Goal: Transaction & Acquisition: Purchase product/service

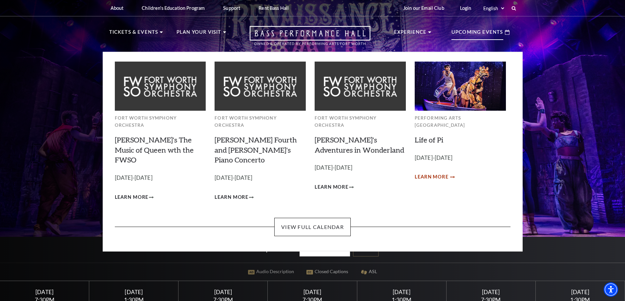
click at [434, 173] on span "Learn More" at bounding box center [432, 177] width 34 height 8
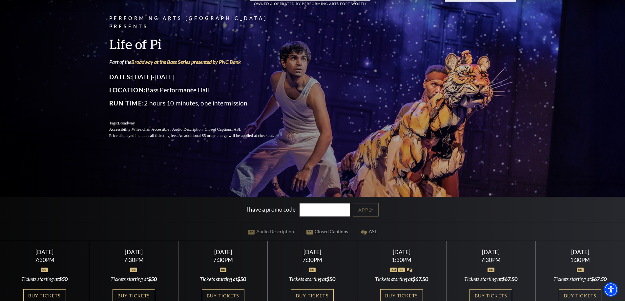
scroll to position [131, 0]
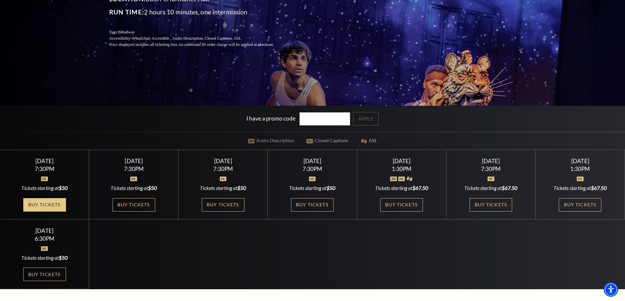
click at [52, 206] on link "Buy Tickets" at bounding box center [44, 204] width 43 height 13
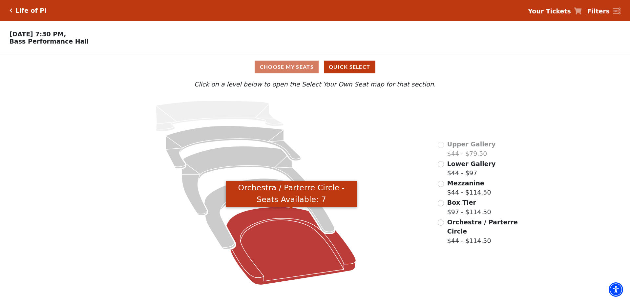
click at [276, 226] on icon "Orchestra / Parterre Circle - Seats Available: 7" at bounding box center [291, 246] width 130 height 78
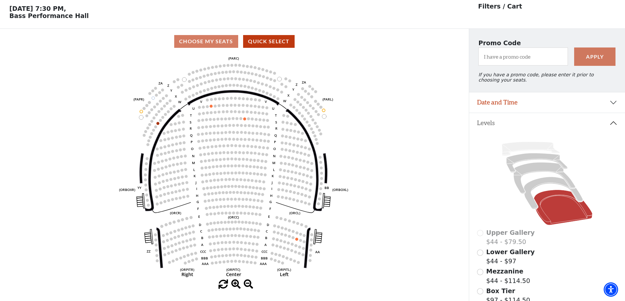
scroll to position [66, 0]
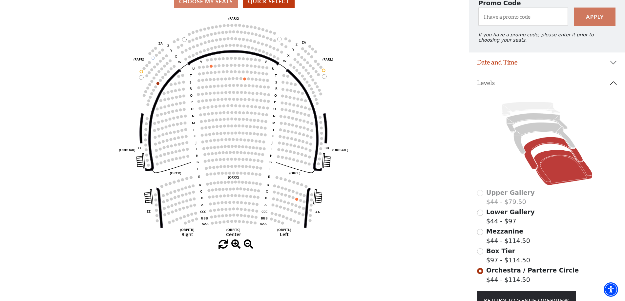
click at [530, 162] on icon at bounding box center [552, 153] width 59 height 32
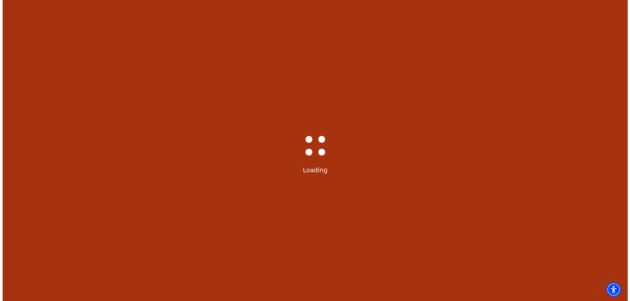
scroll to position [0, 0]
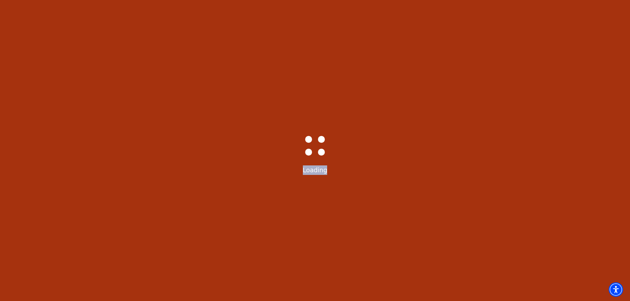
click at [530, 162] on div "Bass-Hall_Loader-Med-Gray Loading" at bounding box center [315, 150] width 630 height 301
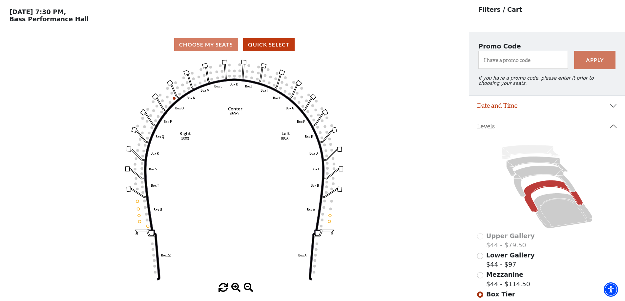
scroll to position [33, 0]
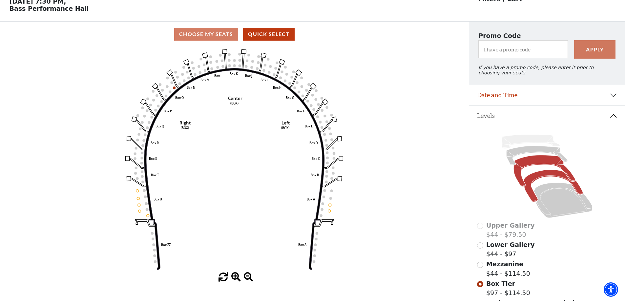
click at [521, 170] on icon at bounding box center [544, 170] width 62 height 31
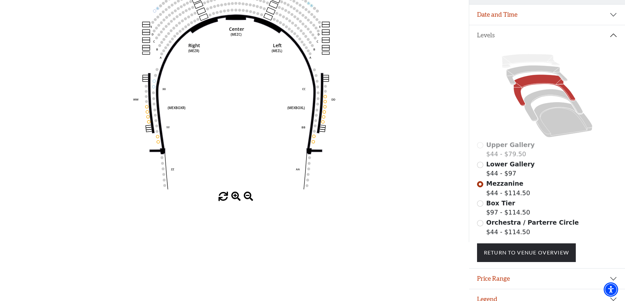
scroll to position [126, 0]
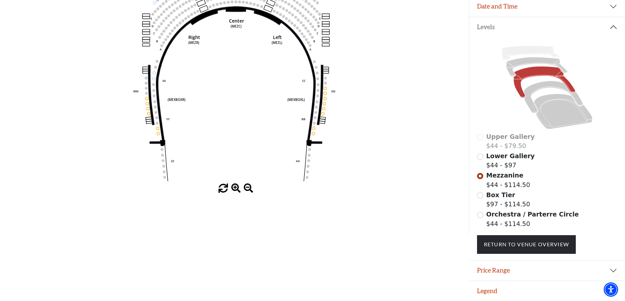
click at [496, 214] on span "Orchestra / Parterre Circle" at bounding box center [532, 214] width 92 height 7
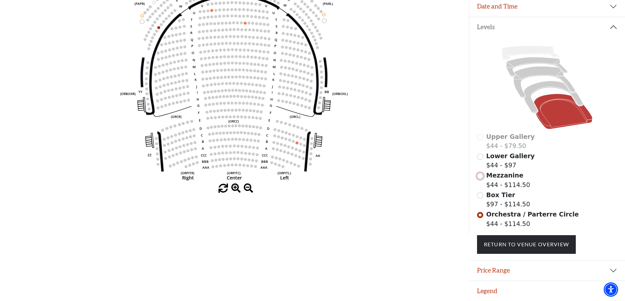
click at [477, 174] on input "Mezzanine$44 - $114.50\a" at bounding box center [480, 176] width 6 height 6
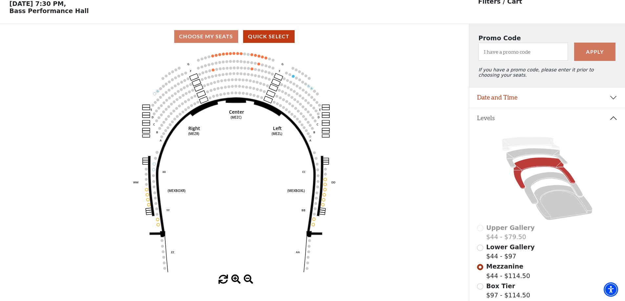
scroll to position [63, 0]
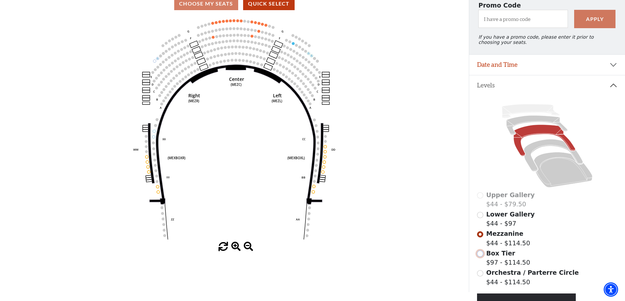
click at [480, 257] on input "Box Tier$97 - $114.50\a" at bounding box center [480, 254] width 6 height 6
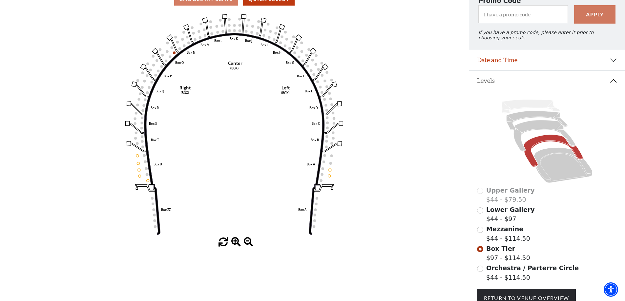
scroll to position [30, 0]
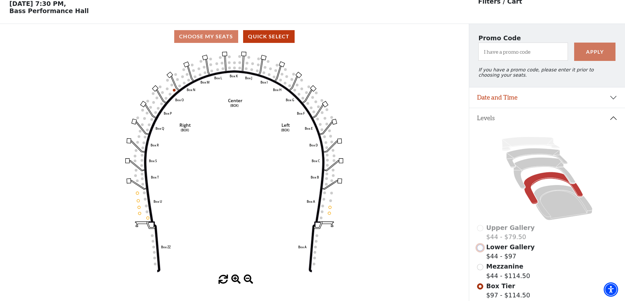
click at [479, 251] on input "Lower Gallery$44 - $97\a" at bounding box center [480, 248] width 6 height 6
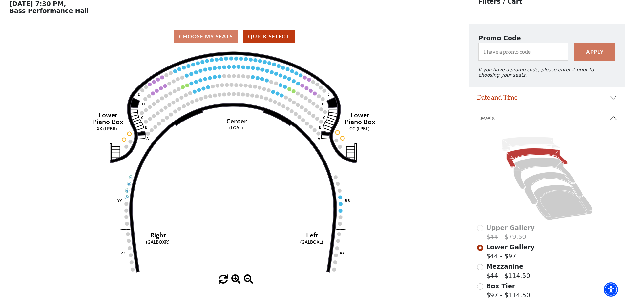
scroll to position [63, 0]
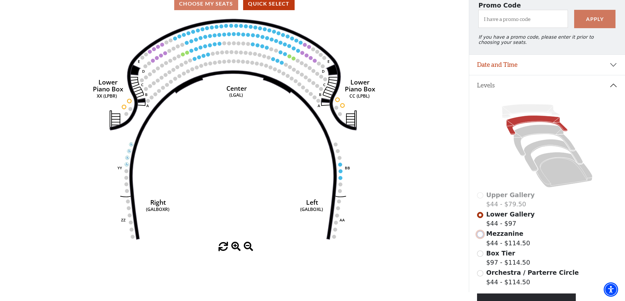
click at [480, 237] on input "Mezzanine$44 - $114.50\a" at bounding box center [480, 235] width 6 height 6
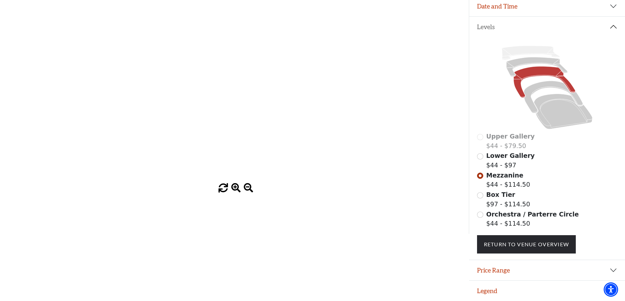
scroll to position [136, 0]
click at [481, 193] on input "Box Tier$97 - $114.50\a" at bounding box center [480, 196] width 6 height 6
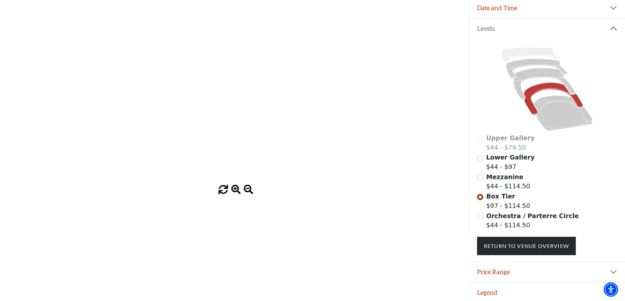
scroll to position [131, 0]
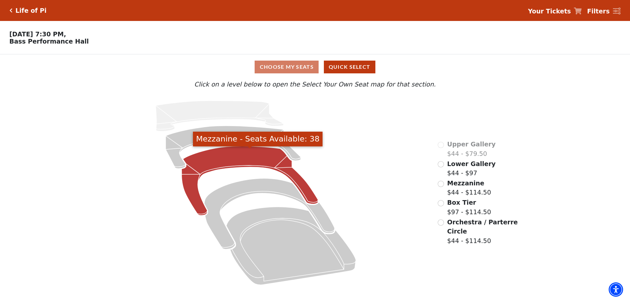
click at [242, 166] on icon "Mezzanine - Seats Available: 38" at bounding box center [250, 182] width 136 height 70
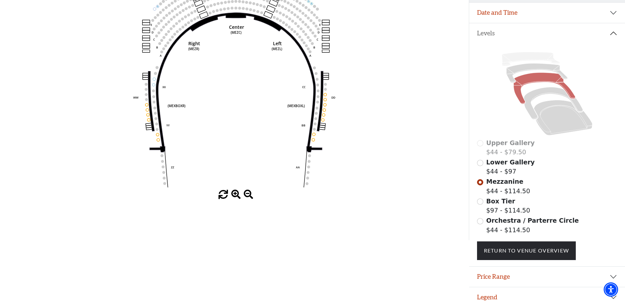
scroll to position [126, 0]
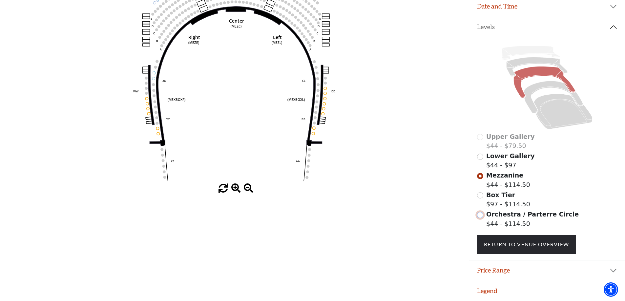
click at [479, 218] on input "Orchestra / Parterre Circle$44 - $114.50\a" at bounding box center [480, 215] width 6 height 6
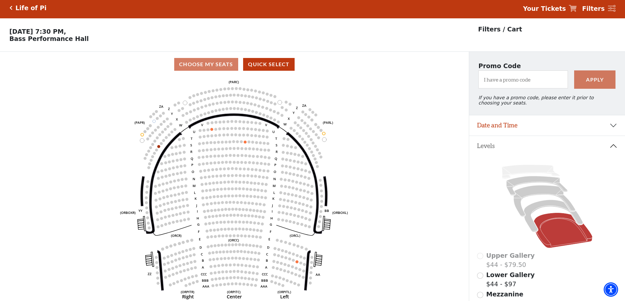
scroll to position [0, 0]
